Goal: Information Seeking & Learning: Learn about a topic

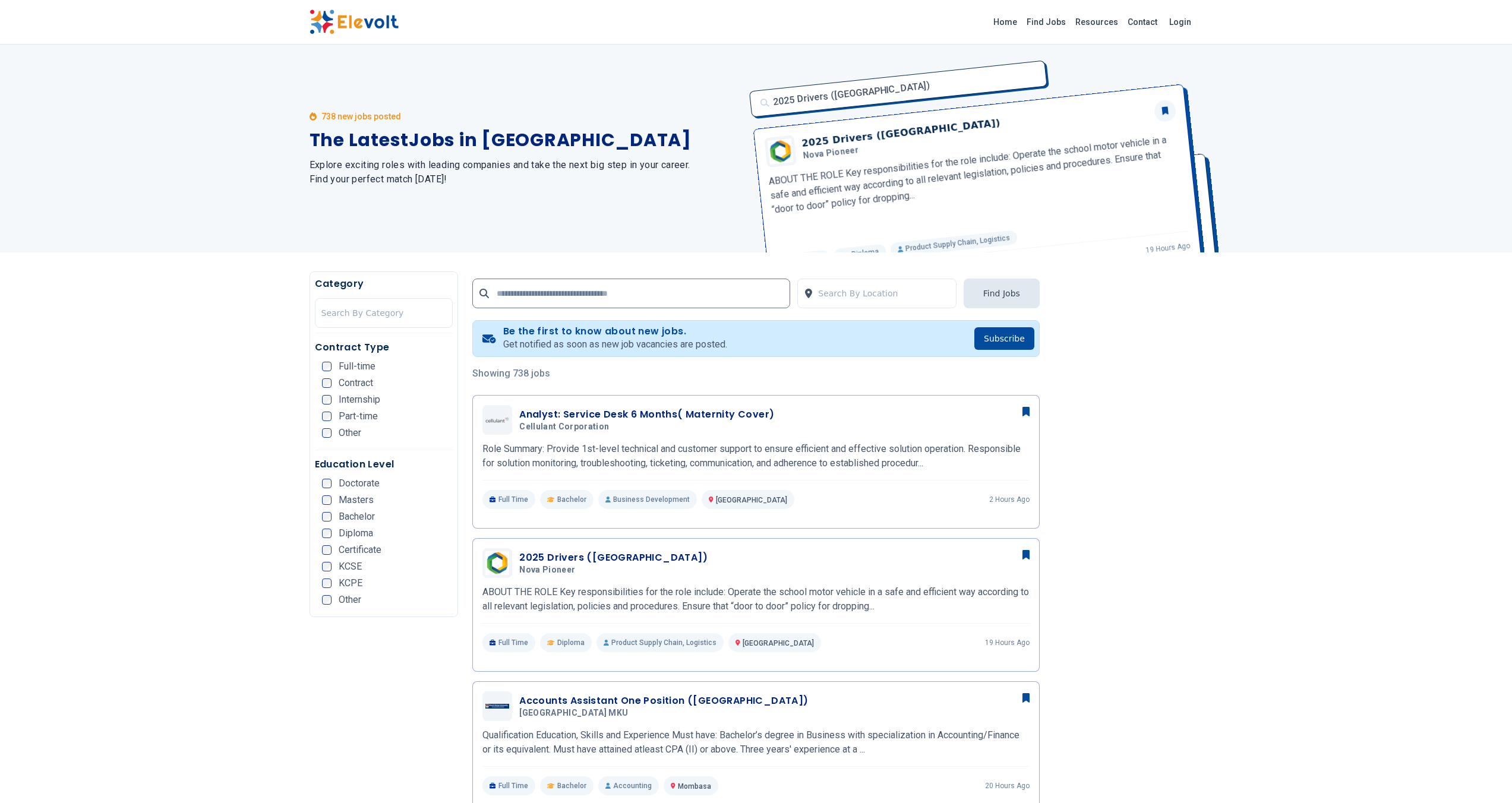
click at [169, 234] on div "738 new jobs posted The Latest Jobs in [GEOGRAPHIC_DATA] Explore exciting roles…" at bounding box center [756, 148] width 1512 height 208
